Goal: Navigation & Orientation: Go to known website

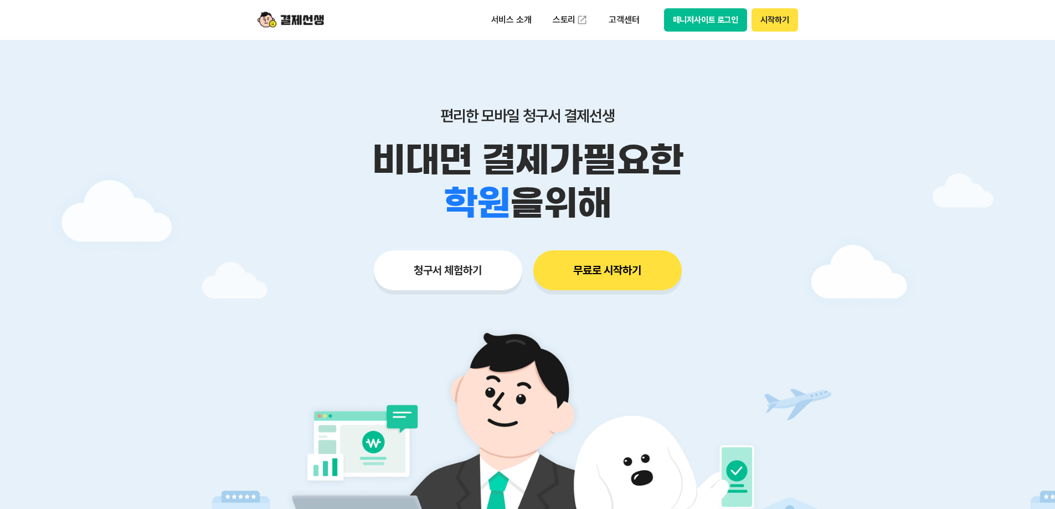
click at [691, 23] on button "매니저사이트 로그인" at bounding box center [706, 19] width 84 height 23
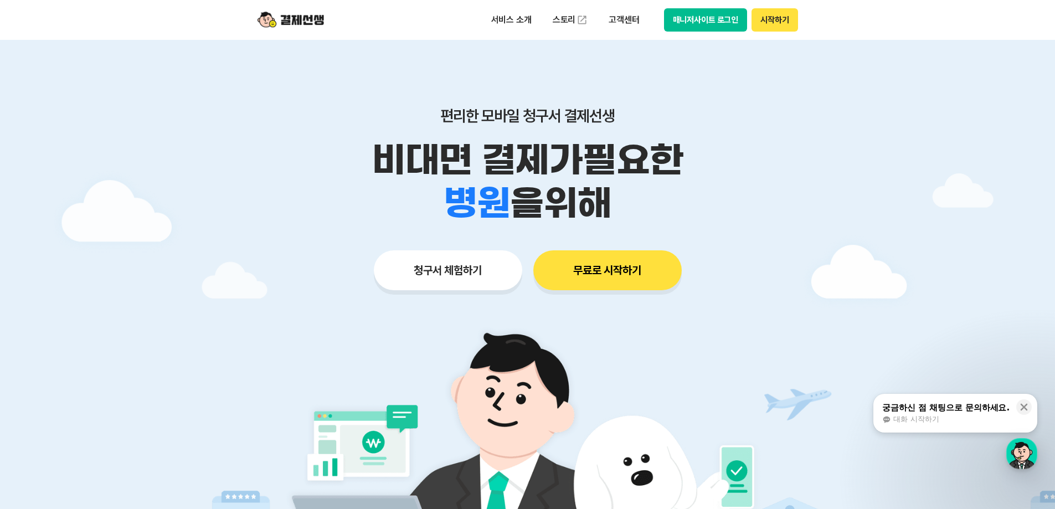
click at [697, 23] on button "매니저사이트 로그인" at bounding box center [706, 19] width 84 height 23
click at [785, 18] on button "시작하기" at bounding box center [774, 19] width 46 height 23
click at [692, 24] on button "매니저사이트 로그인" at bounding box center [706, 19] width 84 height 23
click at [688, 18] on button "매니저사이트 로그인" at bounding box center [706, 19] width 84 height 23
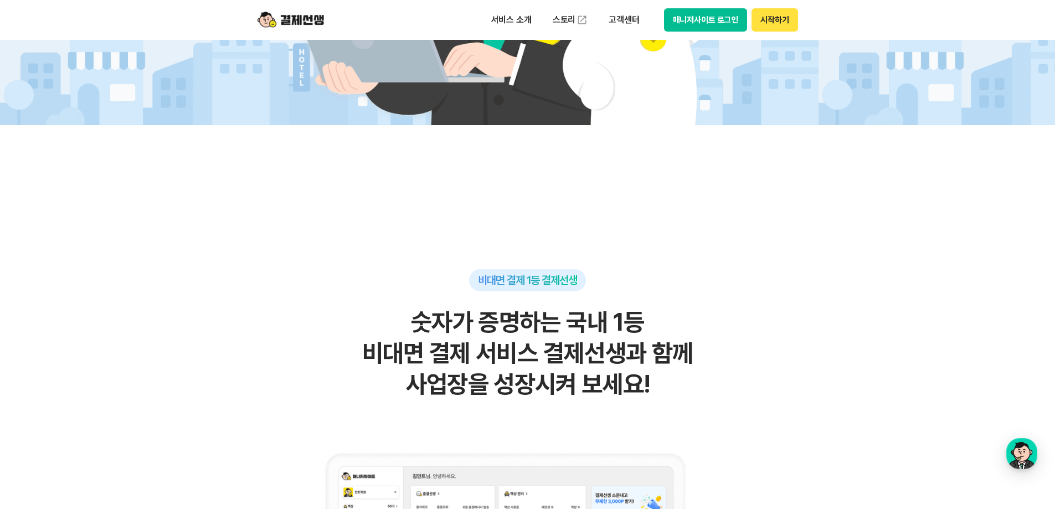
scroll to position [498, 0]
click at [767, 24] on button "시작하기" at bounding box center [774, 19] width 46 height 23
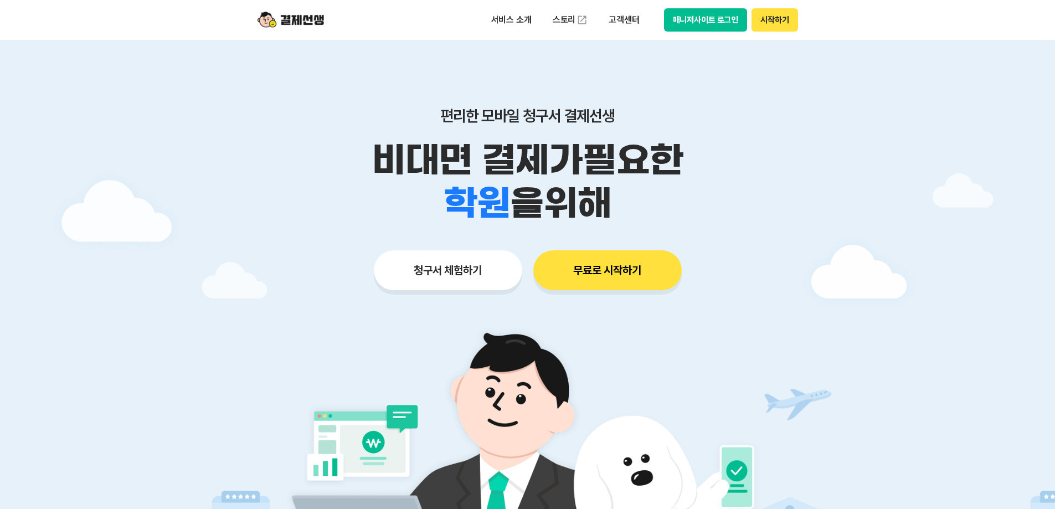
click at [694, 26] on button "매니저사이트 로그인" at bounding box center [706, 19] width 84 height 23
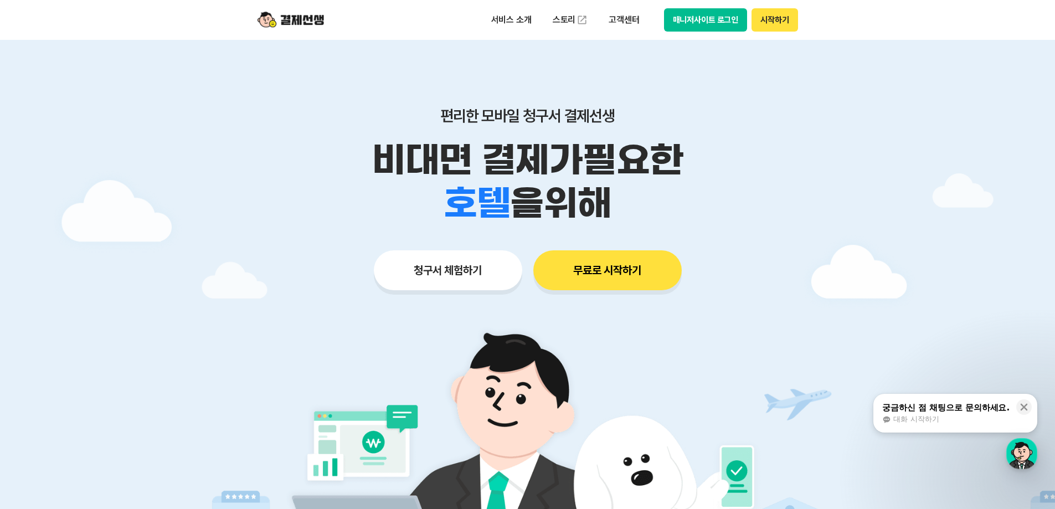
click at [757, 16] on button "시작하기" at bounding box center [774, 19] width 46 height 23
